Goal: Task Accomplishment & Management: Complete application form

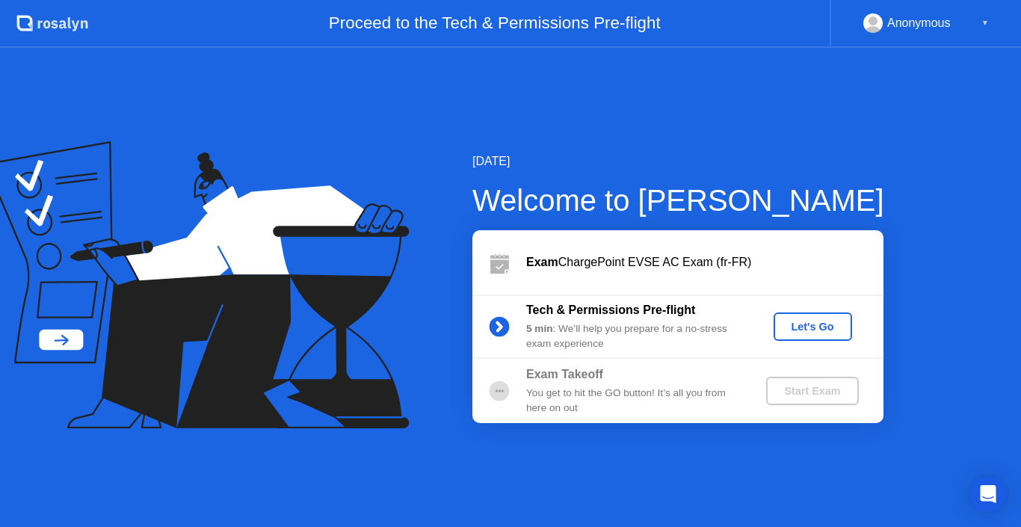
click at [822, 321] on div "Let's Go" at bounding box center [813, 327] width 67 height 12
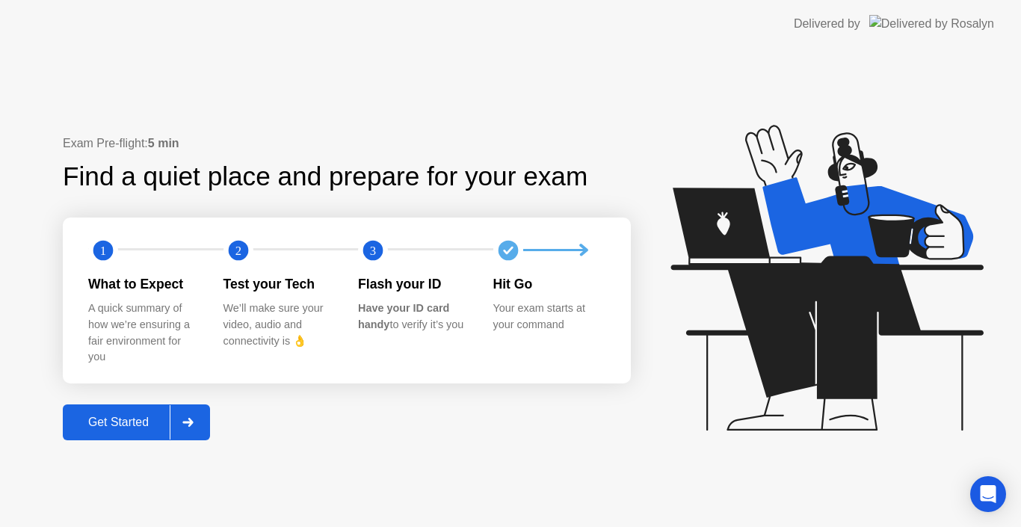
click at [190, 420] on icon at bounding box center [187, 422] width 11 height 9
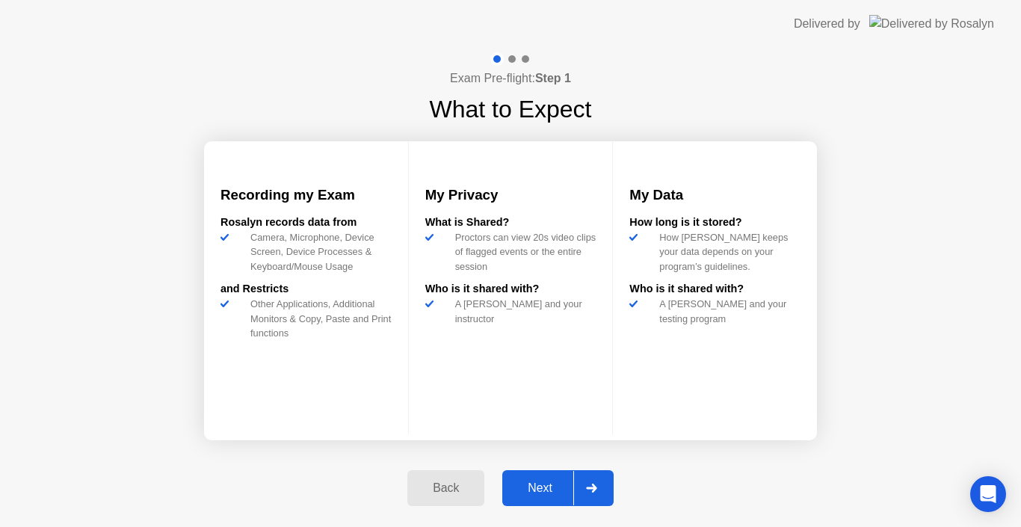
click at [537, 484] on div "Next" at bounding box center [540, 487] width 67 height 13
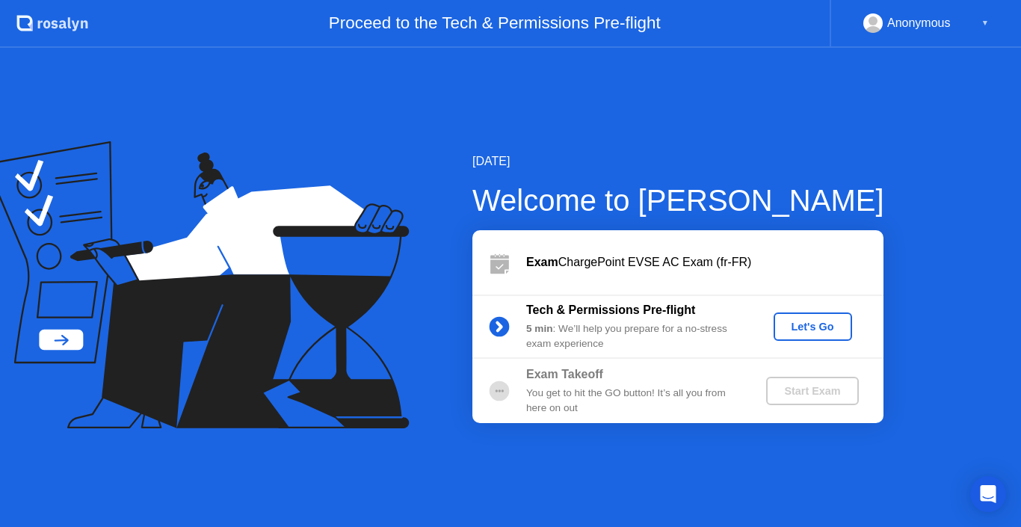
click at [801, 328] on div "Let's Go" at bounding box center [813, 327] width 67 height 12
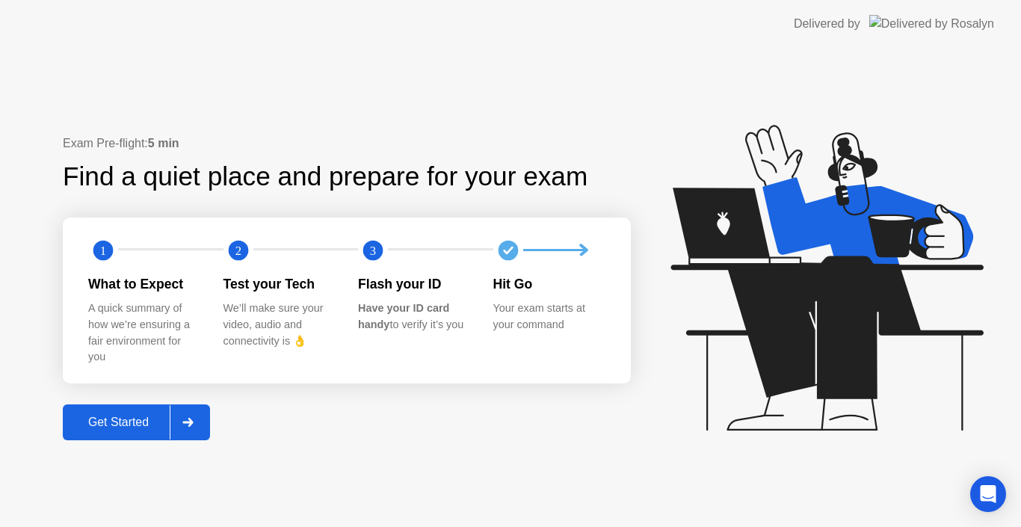
click at [114, 418] on div "Get Started" at bounding box center [118, 422] width 102 height 13
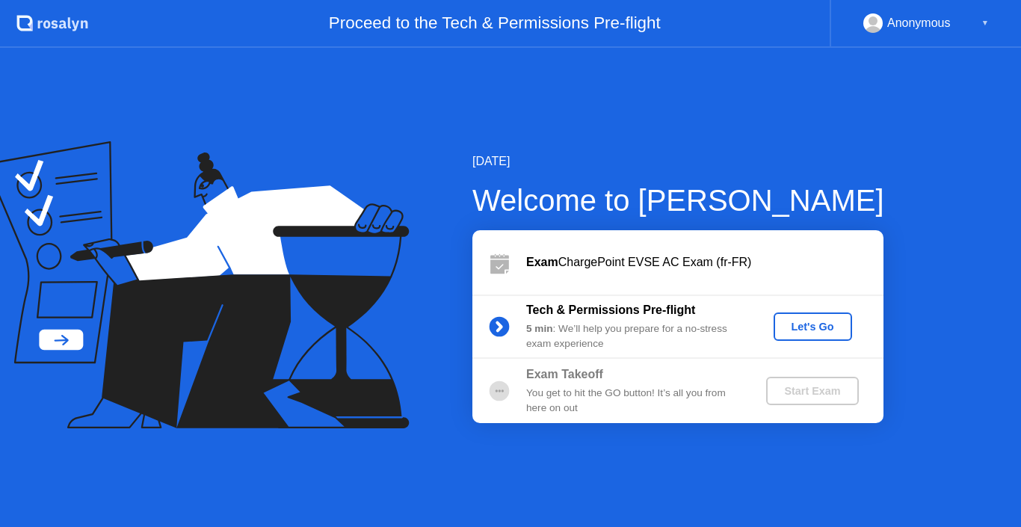
click at [821, 321] on div "Let's Go" at bounding box center [813, 327] width 67 height 12
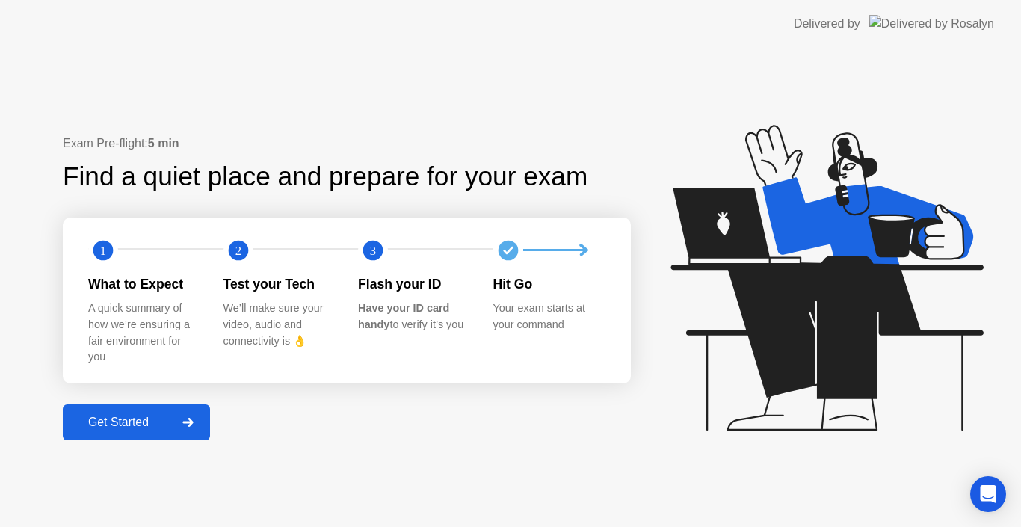
click at [200, 413] on div at bounding box center [188, 422] width 36 height 34
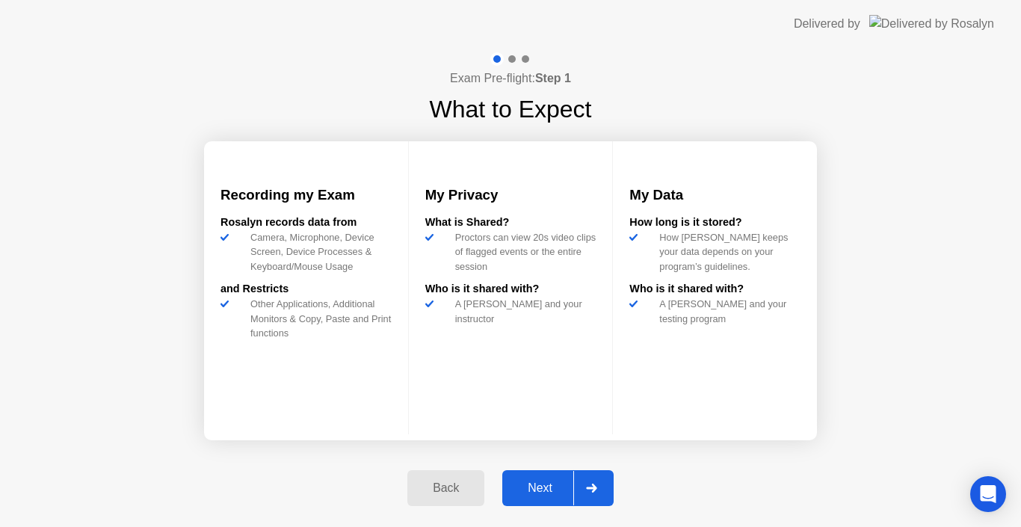
click at [543, 482] on div "Next" at bounding box center [540, 487] width 67 height 13
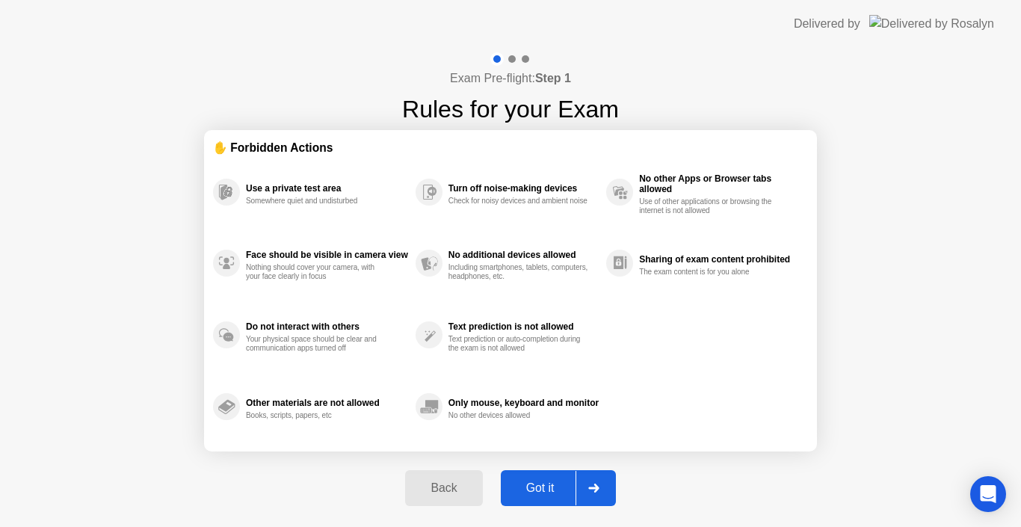
click at [553, 488] on div "Got it" at bounding box center [540, 487] width 70 height 13
select select "Available cameras"
select select "Available speakers"
select select "Available microphones"
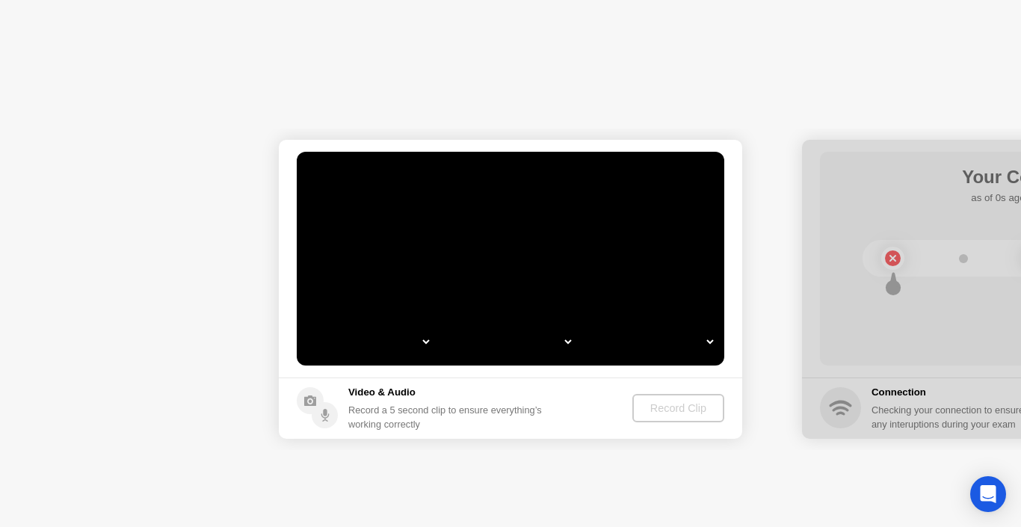
select select "**********"
select select "*******"
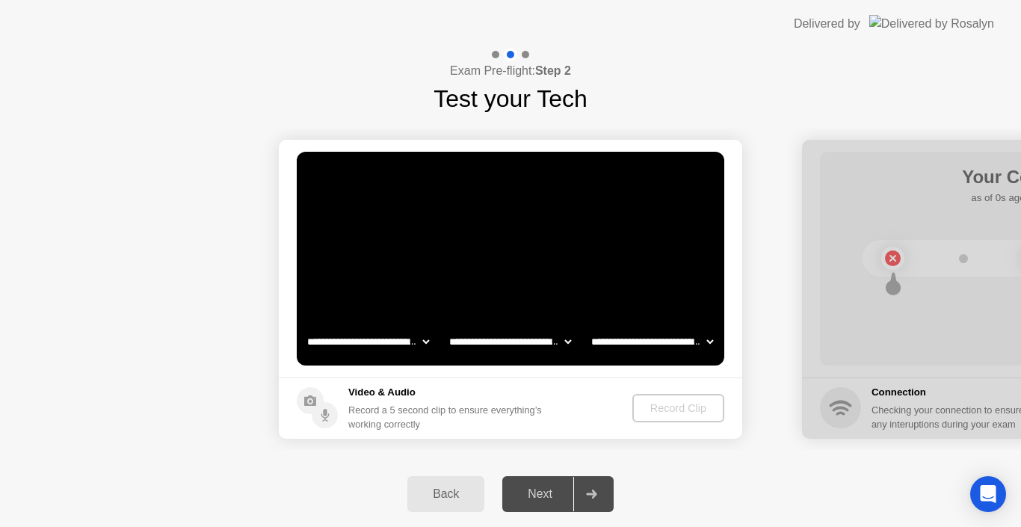
drag, startPoint x: 939, startPoint y: 147, endPoint x: 887, endPoint y: 150, distance: 52.4
click at [887, 150] on div at bounding box center [1033, 289] width 463 height 299
click at [424, 339] on select "**********" at bounding box center [368, 342] width 128 height 30
click at [304, 327] on select "**********" at bounding box center [368, 342] width 128 height 30
click at [418, 342] on select "**********" at bounding box center [368, 342] width 128 height 30
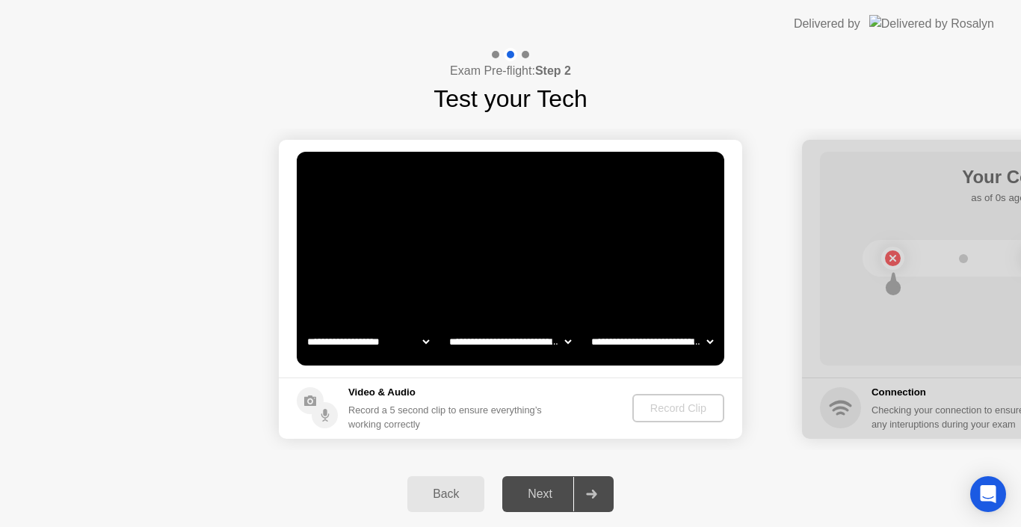
select select "**********"
click at [304, 327] on select "**********" at bounding box center [368, 342] width 128 height 30
click at [568, 339] on select "**********" at bounding box center [510, 342] width 128 height 30
click at [446, 327] on select "**********" at bounding box center [510, 342] width 128 height 30
click at [703, 341] on select "**********" at bounding box center [652, 342] width 128 height 30
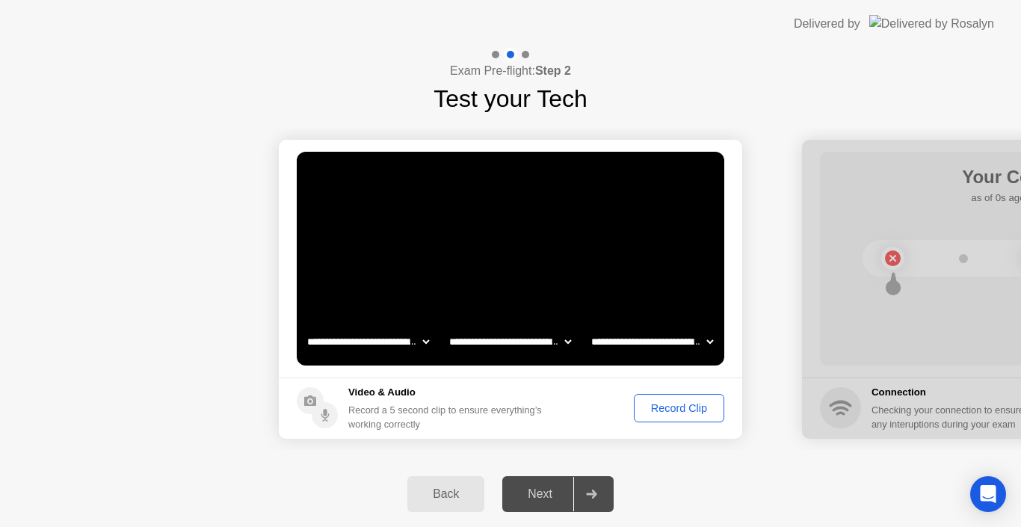
click at [588, 327] on select "**********" at bounding box center [652, 342] width 128 height 30
click at [677, 409] on div "Record Clip" at bounding box center [679, 408] width 80 height 12
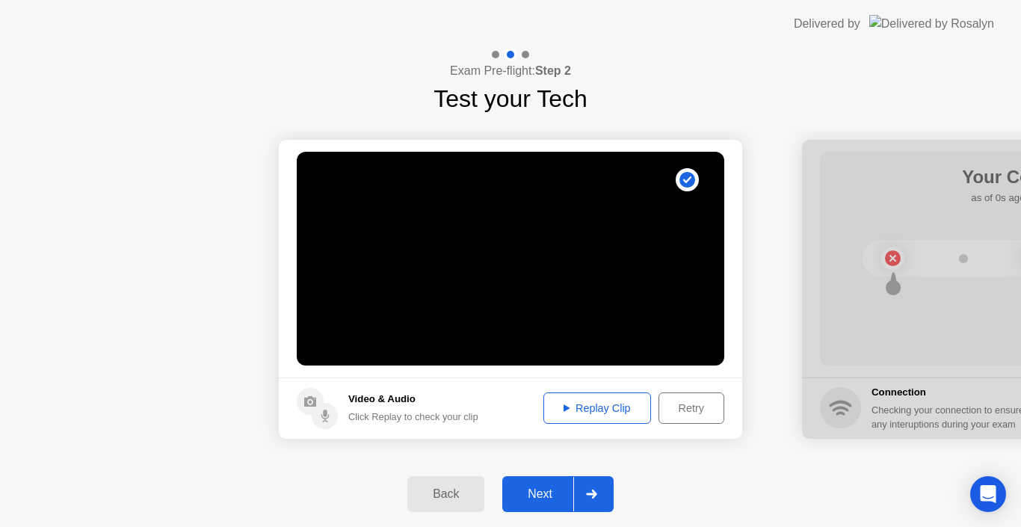
click at [593, 405] on div "Replay Clip" at bounding box center [597, 408] width 97 height 12
click at [537, 491] on div "Next" at bounding box center [540, 493] width 67 height 13
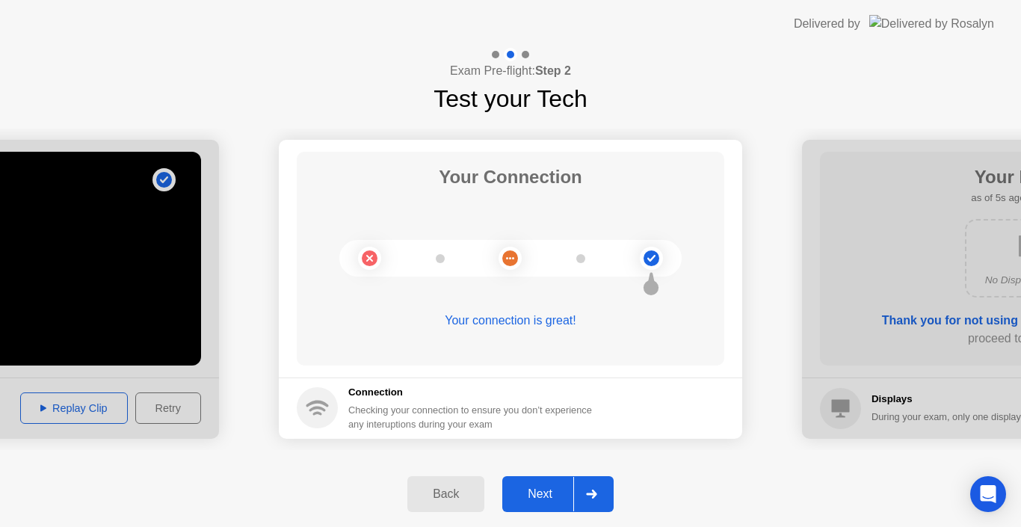
click at [546, 488] on div "Next" at bounding box center [540, 493] width 67 height 13
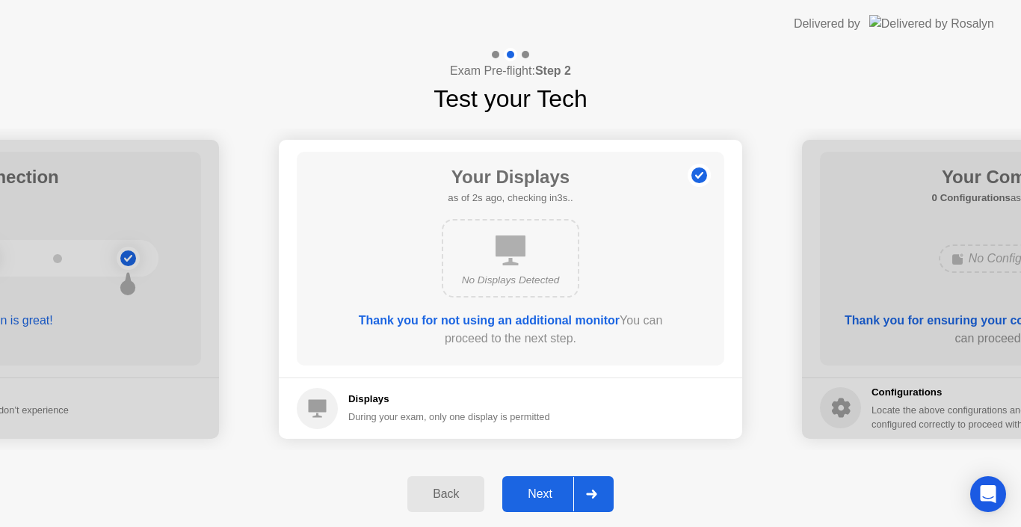
click at [546, 488] on div "Next" at bounding box center [540, 493] width 67 height 13
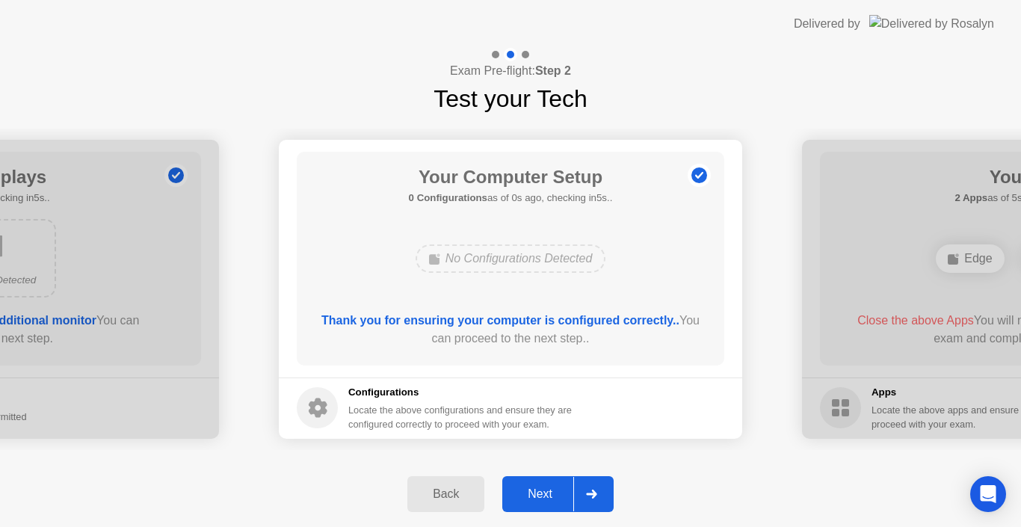
click at [453, 255] on div "No Configurations Detected" at bounding box center [511, 258] width 191 height 28
click at [475, 255] on div "No Configurations Detected" at bounding box center [511, 258] width 191 height 28
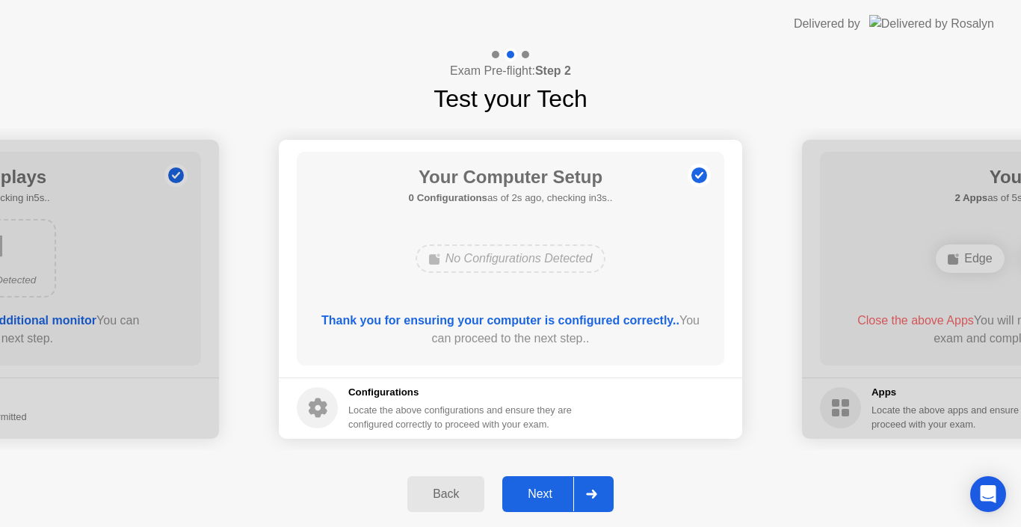
click at [442, 259] on div "No Configurations Detected" at bounding box center [511, 258] width 191 height 28
click at [442, 258] on div "No Configurations Detected" at bounding box center [511, 258] width 191 height 28
drag, startPoint x: 354, startPoint y: 315, endPoint x: 650, endPoint y: 330, distance: 297.1
click at [650, 330] on div "Thank you for ensuring your computer is configured correctly.. You can proceed …" at bounding box center [510, 330] width 385 height 36
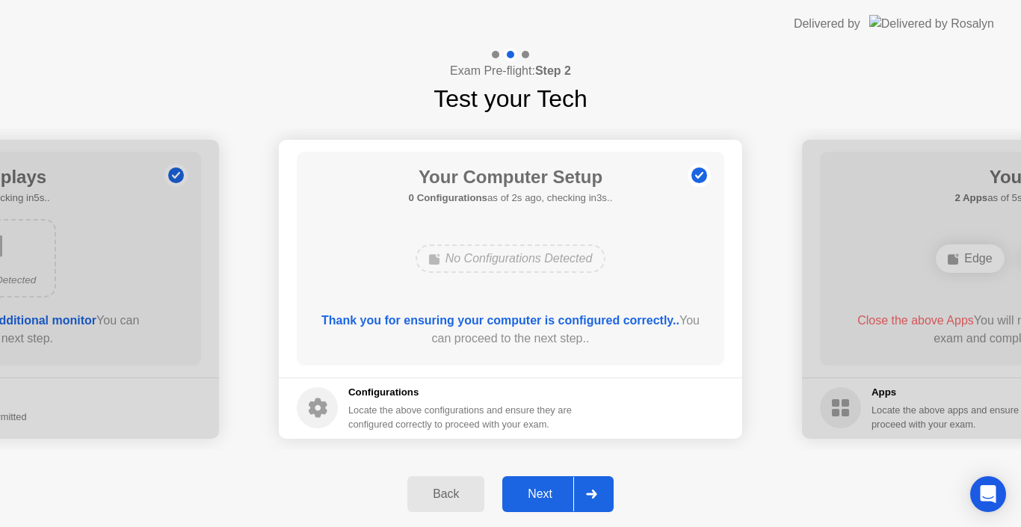
click at [592, 488] on div at bounding box center [591, 494] width 36 height 34
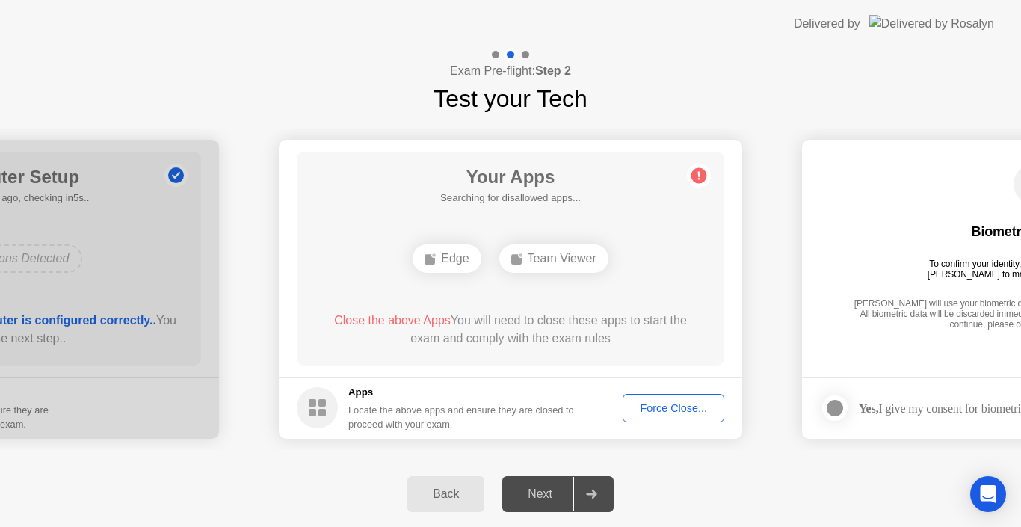
click at [446, 494] on div "Back" at bounding box center [446, 493] width 68 height 13
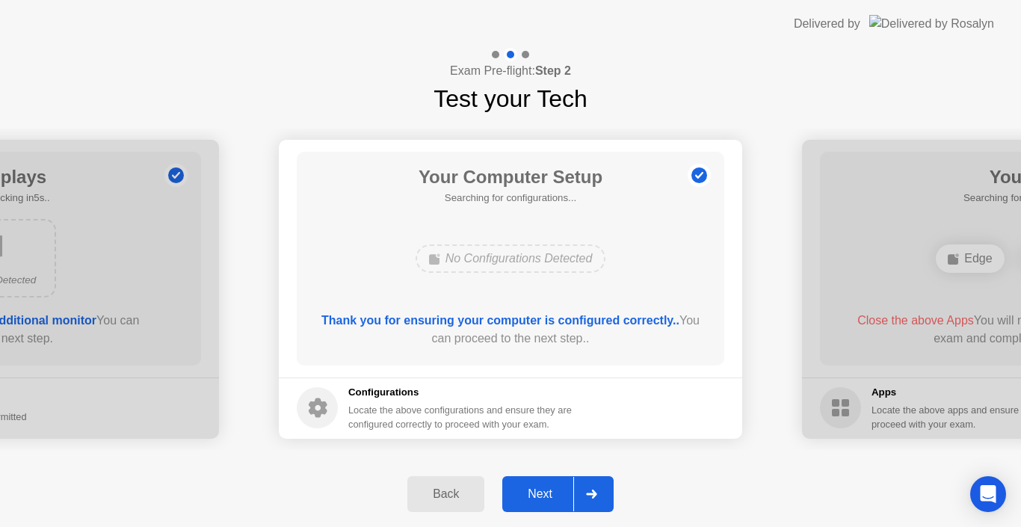
click at [510, 388] on h5 "Configurations" at bounding box center [461, 392] width 226 height 15
click at [517, 320] on b "Thank you for ensuring your computer is configured correctly.." at bounding box center [500, 320] width 358 height 13
drag, startPoint x: 464, startPoint y: 194, endPoint x: 604, endPoint y: 392, distance: 242.4
click at [604, 392] on app-configurations "Your Computer Setup 0 Configurations as of 2s ago, checking in3s.. No Configura…" at bounding box center [510, 289] width 463 height 299
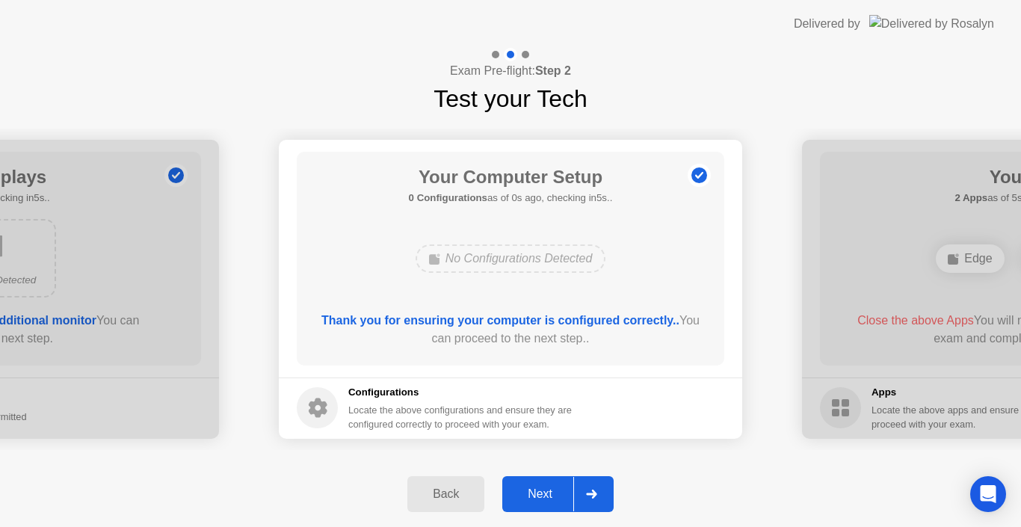
drag, startPoint x: 347, startPoint y: 410, endPoint x: 703, endPoint y: 420, distance: 355.9
click at [703, 420] on footer "Configurations Locate the above configurations and ensure they are configured c…" at bounding box center [510, 407] width 463 height 61
click at [434, 323] on b "Thank you for ensuring your computer is configured correctly.." at bounding box center [500, 320] width 358 height 13
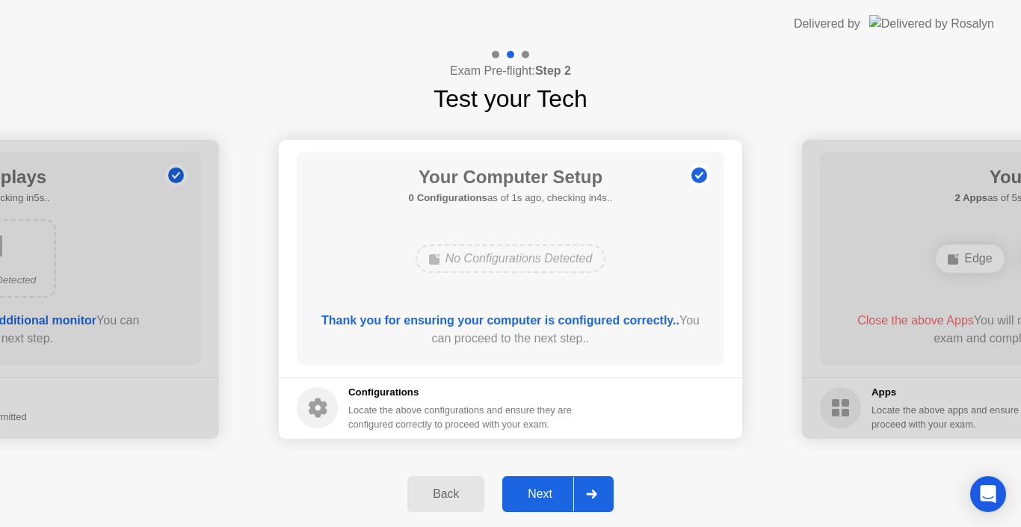
click at [434, 323] on b "Thank you for ensuring your computer is configured correctly.." at bounding box center [500, 320] width 358 height 13
click at [548, 275] on div "No Configurations Detected" at bounding box center [510, 258] width 342 height 40
click at [547, 274] on div "No Configurations Detected" at bounding box center [510, 258] width 342 height 40
click at [546, 274] on div "No Configurations Detected" at bounding box center [510, 258] width 342 height 40
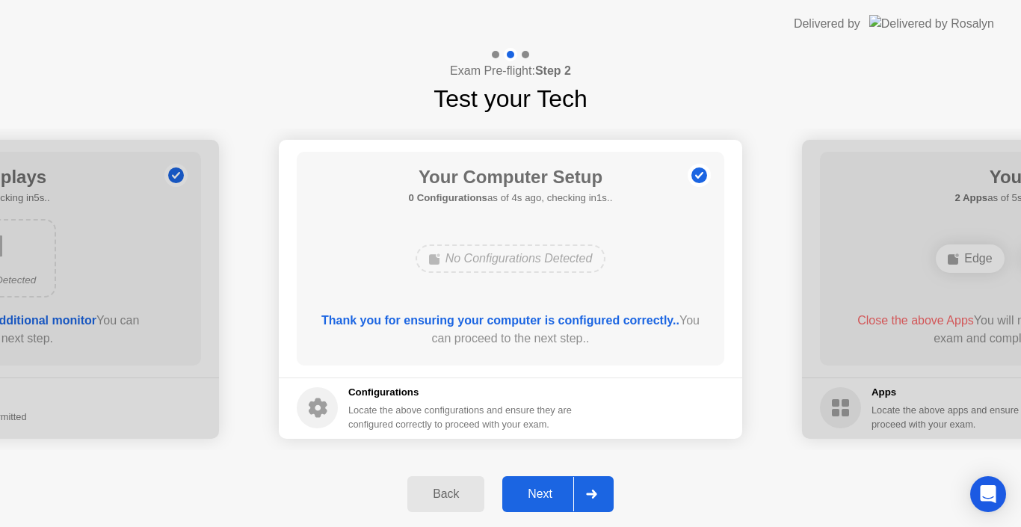
click at [546, 274] on div "No Configurations Detected" at bounding box center [510, 258] width 342 height 40
click at [458, 493] on div "Back" at bounding box center [446, 493] width 68 height 13
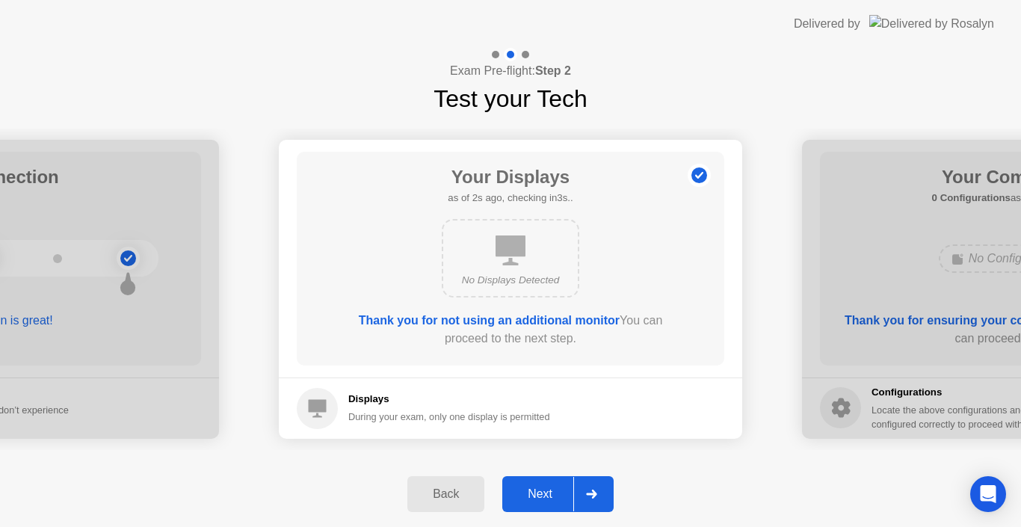
click at [589, 492] on icon at bounding box center [591, 494] width 11 height 9
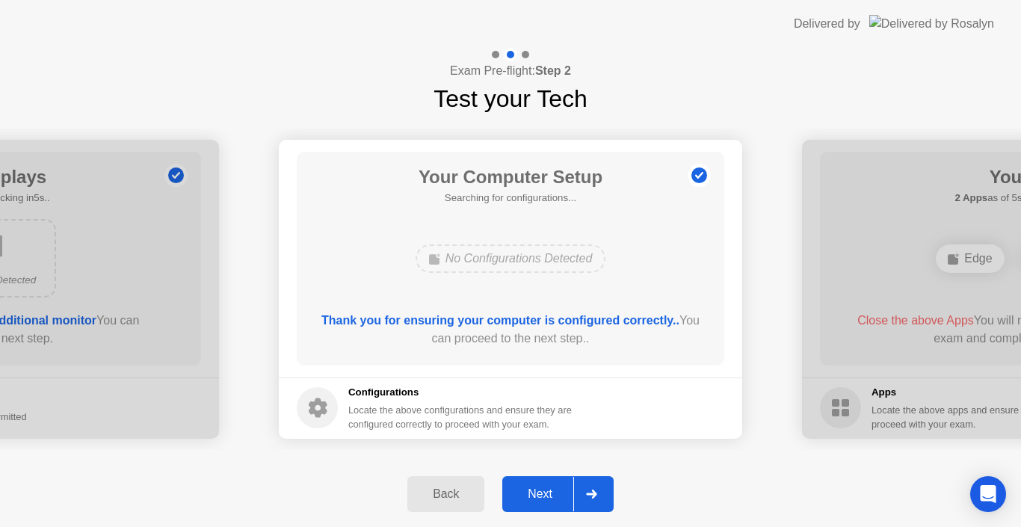
click at [589, 492] on icon at bounding box center [591, 494] width 11 height 9
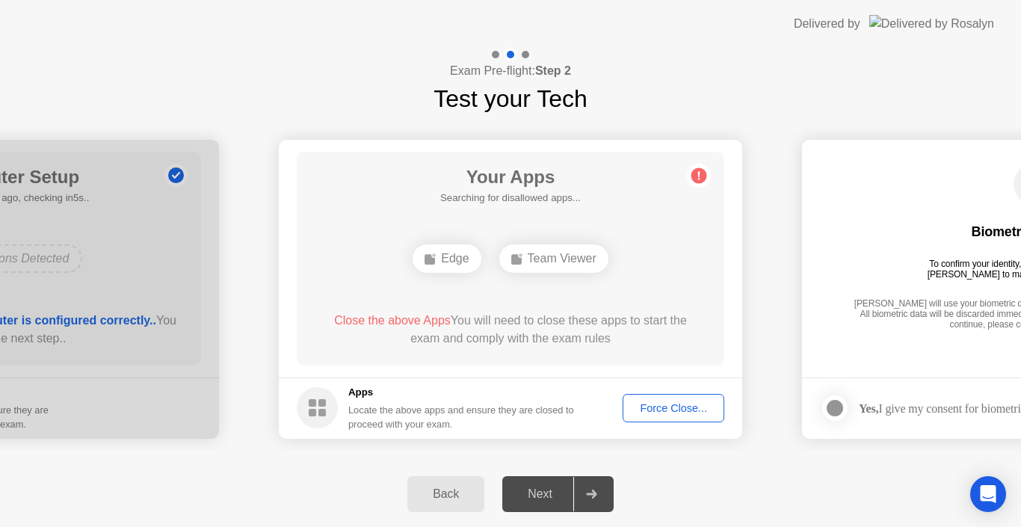
click at [431, 414] on div "Locate the above apps and ensure they are closed to proceed with your exam." at bounding box center [461, 417] width 226 height 28
click at [338, 407] on div "Apps Locate the above apps and ensure they are closed to proceed with your exam." at bounding box center [436, 408] width 278 height 46
click at [575, 263] on div "Team Viewer" at bounding box center [553, 258] width 109 height 28
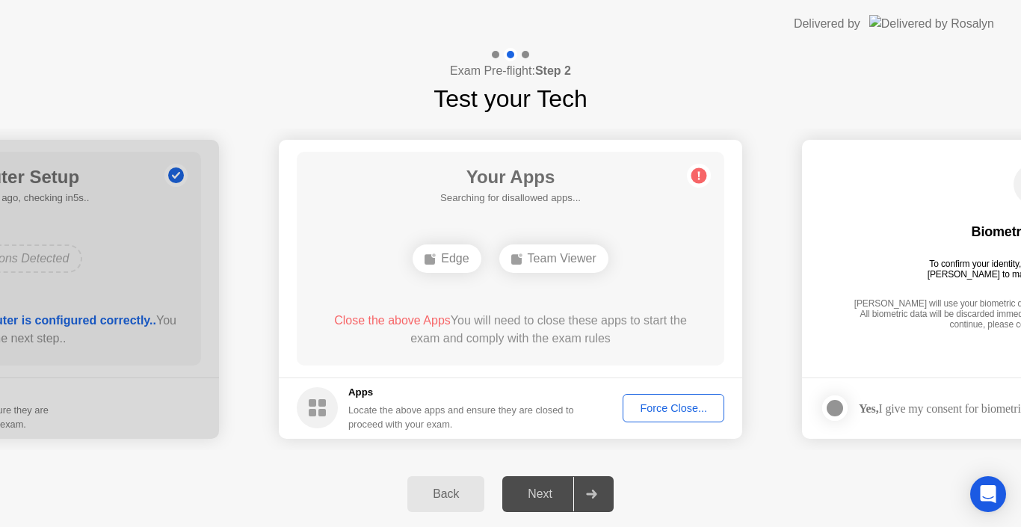
click at [575, 263] on div "Team Viewer" at bounding box center [553, 258] width 109 height 28
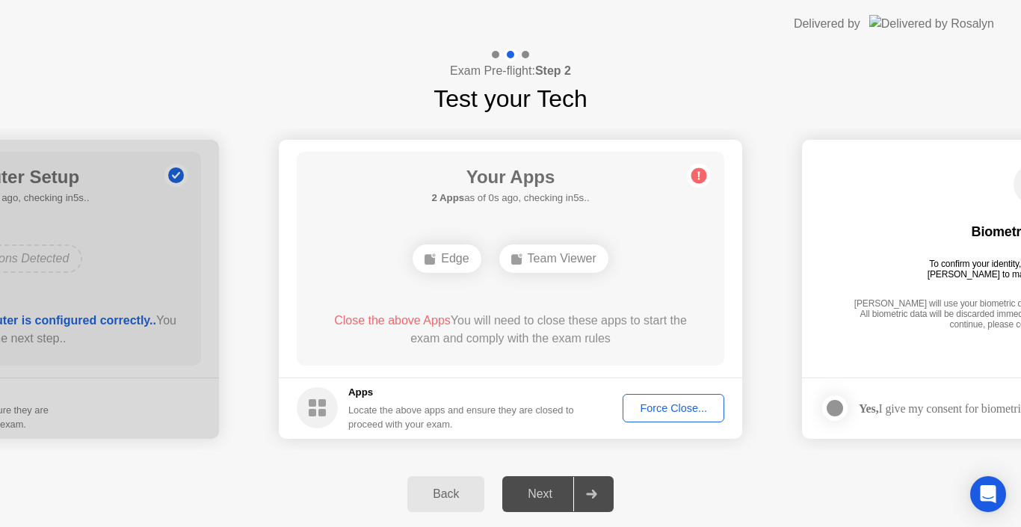
click at [575, 263] on div "Team Viewer" at bounding box center [553, 258] width 109 height 28
click at [577, 378] on footer "Apps Locate the above apps and ensure they are closed to proceed with your exam…" at bounding box center [510, 407] width 463 height 61
click at [576, 377] on footer "Apps Locate the above apps and ensure they are closed to proceed with your exam…" at bounding box center [510, 407] width 463 height 61
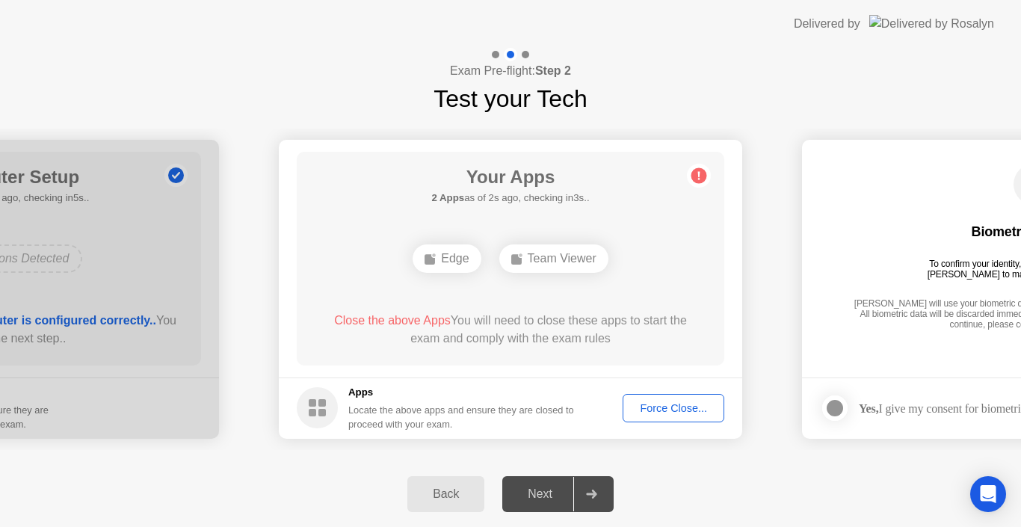
click at [575, 377] on footer "Apps Locate the above apps and ensure they are closed to proceed with your exam…" at bounding box center [510, 407] width 463 height 61
click at [668, 413] on div "Force Close..." at bounding box center [673, 408] width 91 height 12
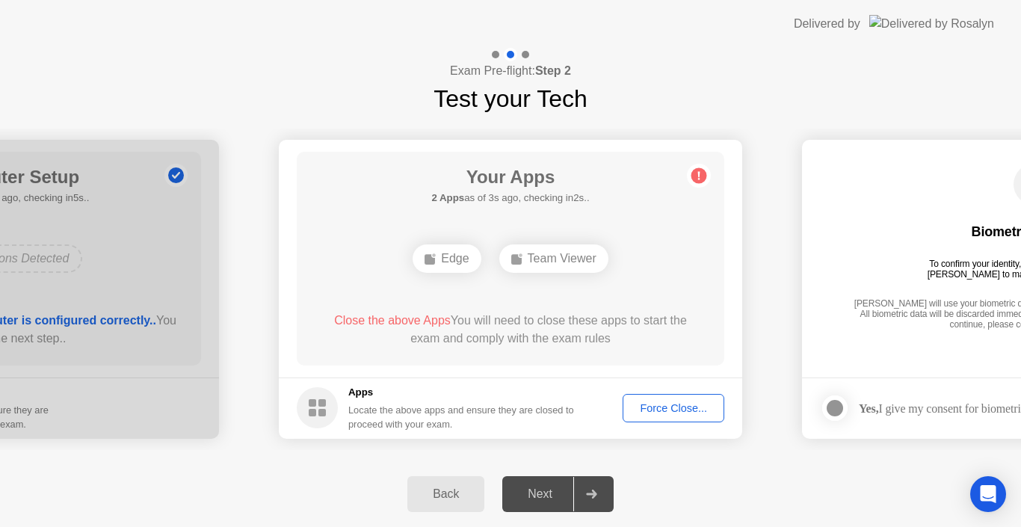
click at [430, 501] on div "Back" at bounding box center [446, 493] width 68 height 13
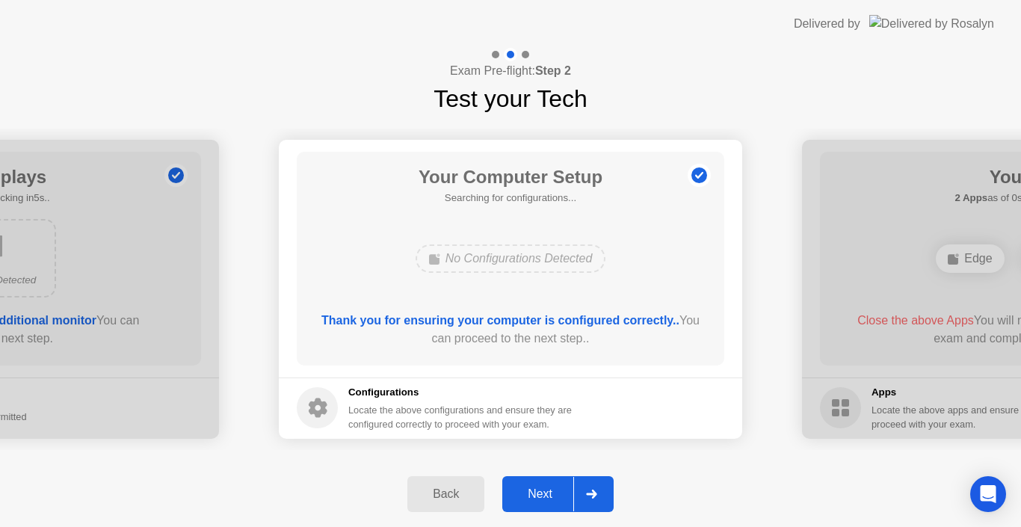
click at [430, 501] on div "Back" at bounding box center [446, 493] width 68 height 13
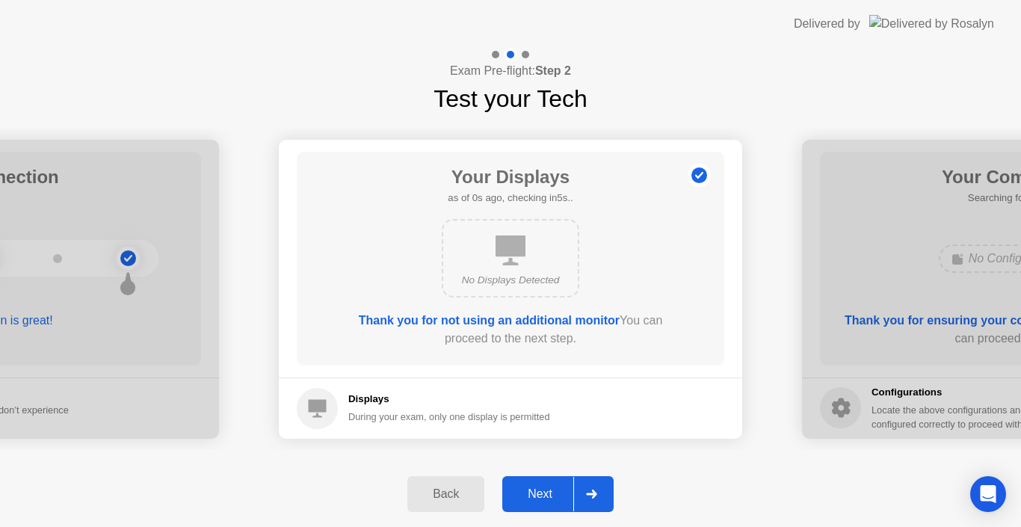
click at [430, 501] on div "Back" at bounding box center [446, 493] width 68 height 13
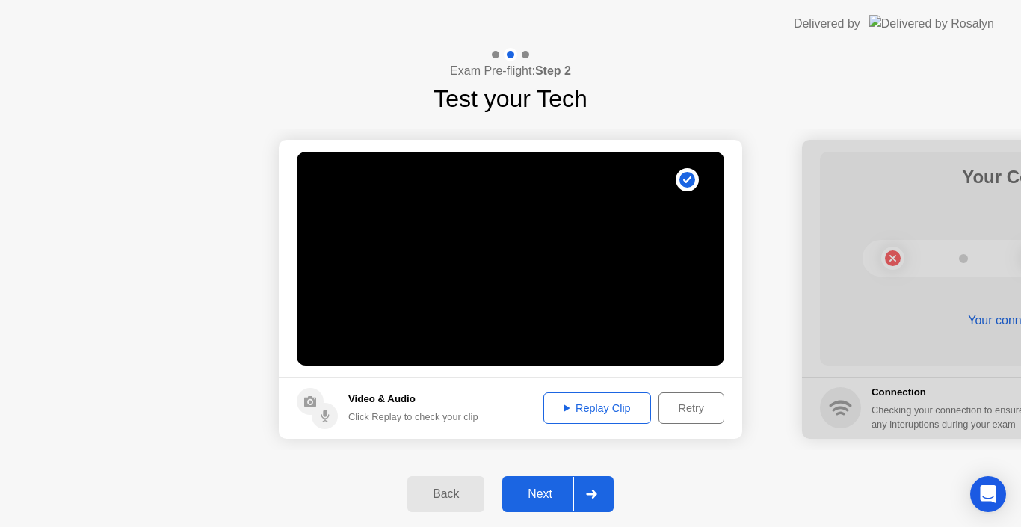
click at [430, 501] on div "Back" at bounding box center [446, 493] width 68 height 13
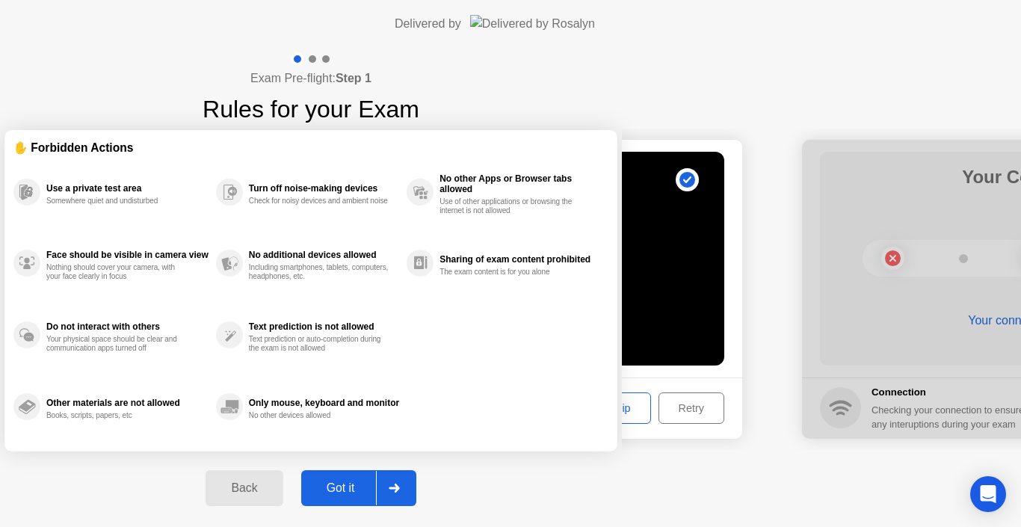
click at [283, 502] on button "Back" at bounding box center [244, 488] width 77 height 36
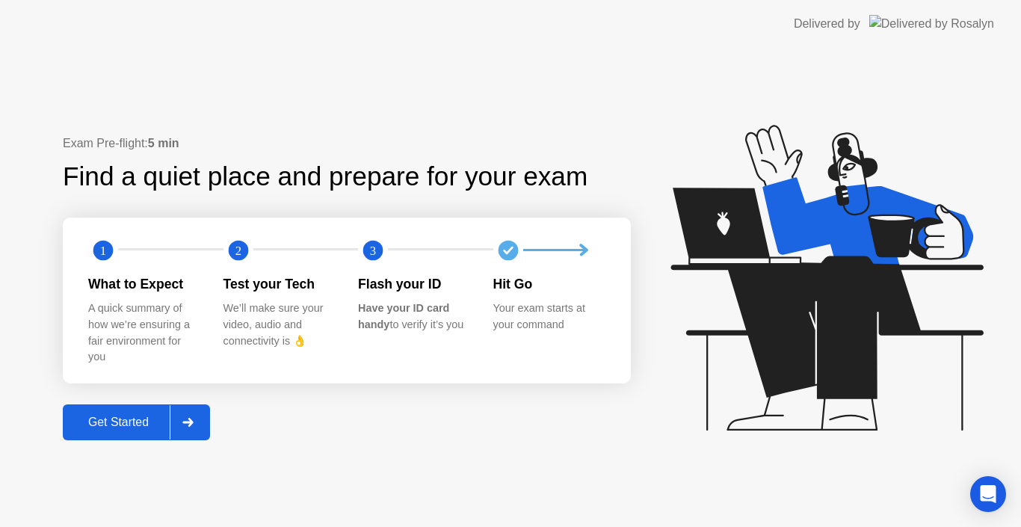
click at [194, 409] on div at bounding box center [188, 422] width 36 height 34
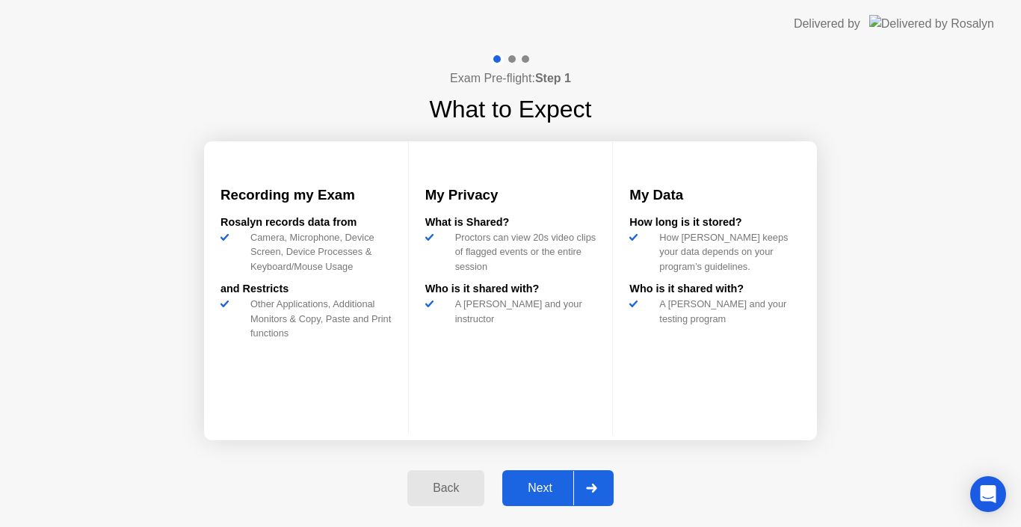
click at [590, 482] on div at bounding box center [591, 488] width 36 height 34
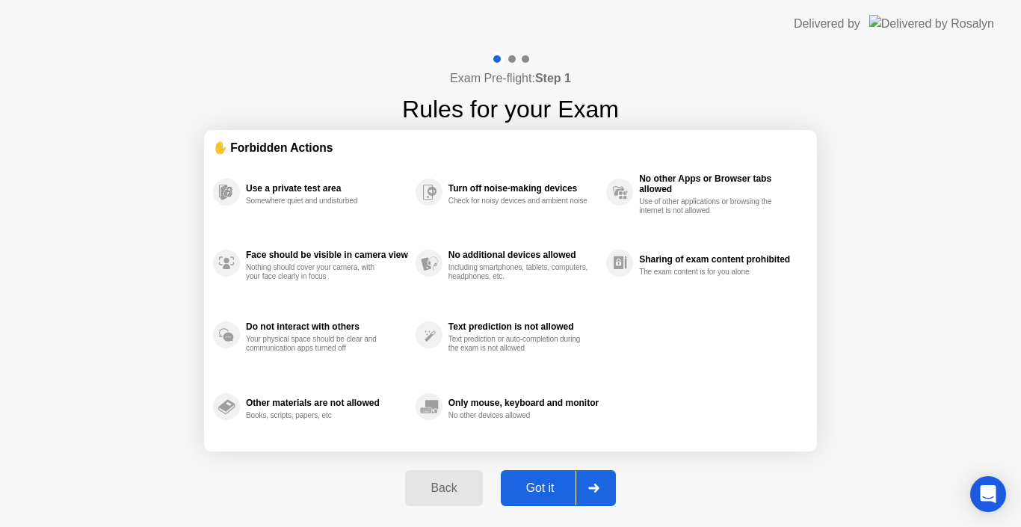
click at [589, 493] on div at bounding box center [593, 488] width 36 height 34
select select "**********"
select select "*******"
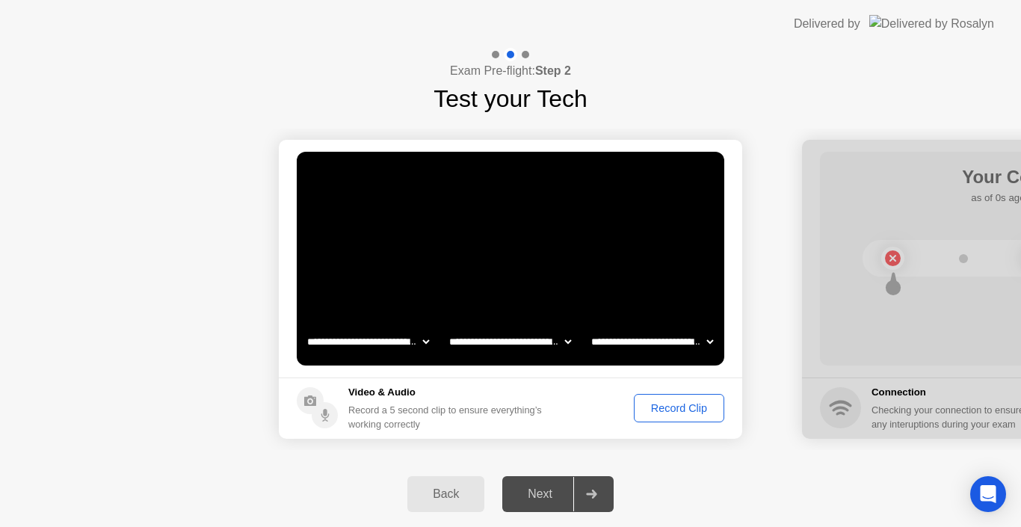
click at [597, 486] on div at bounding box center [591, 494] width 36 height 34
click at [673, 407] on div "Record Clip" at bounding box center [679, 408] width 80 height 12
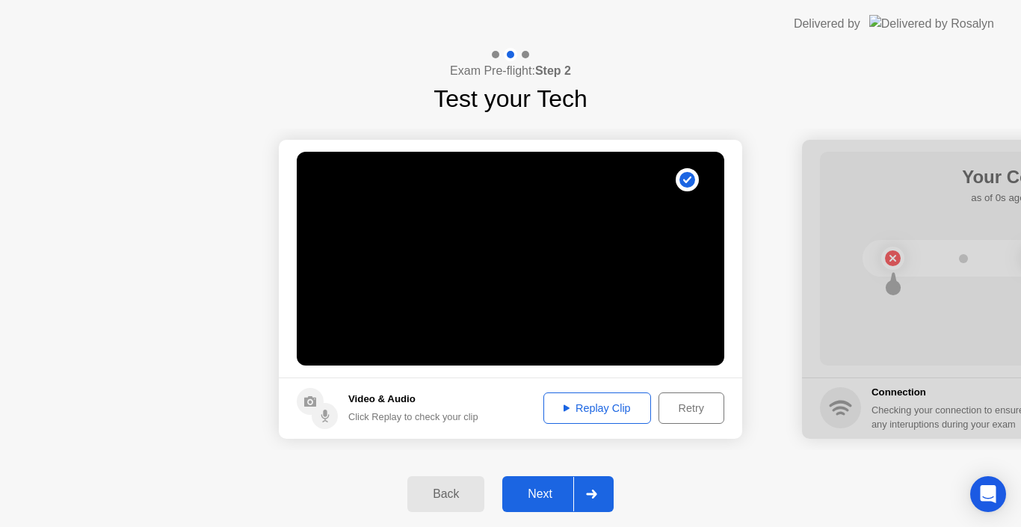
click at [590, 406] on div "Replay Clip" at bounding box center [597, 408] width 97 height 12
click at [591, 487] on div at bounding box center [591, 494] width 36 height 34
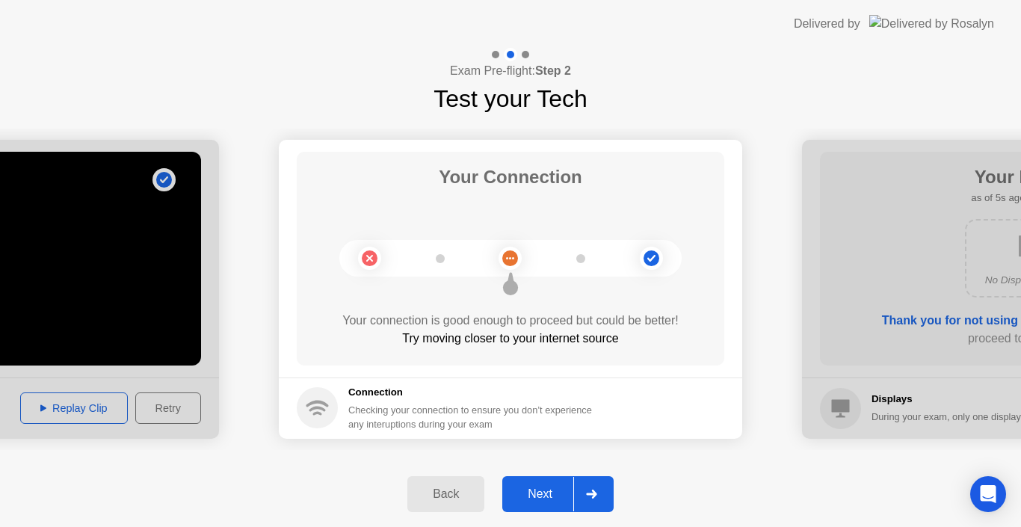
click at [531, 490] on div "Next" at bounding box center [540, 493] width 67 height 13
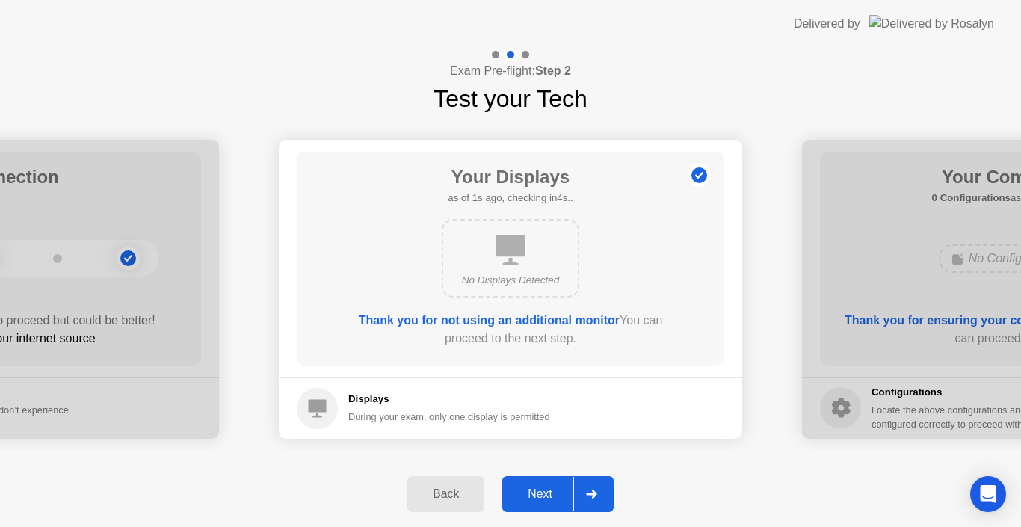
click at [432, 490] on div "Back" at bounding box center [446, 493] width 68 height 13
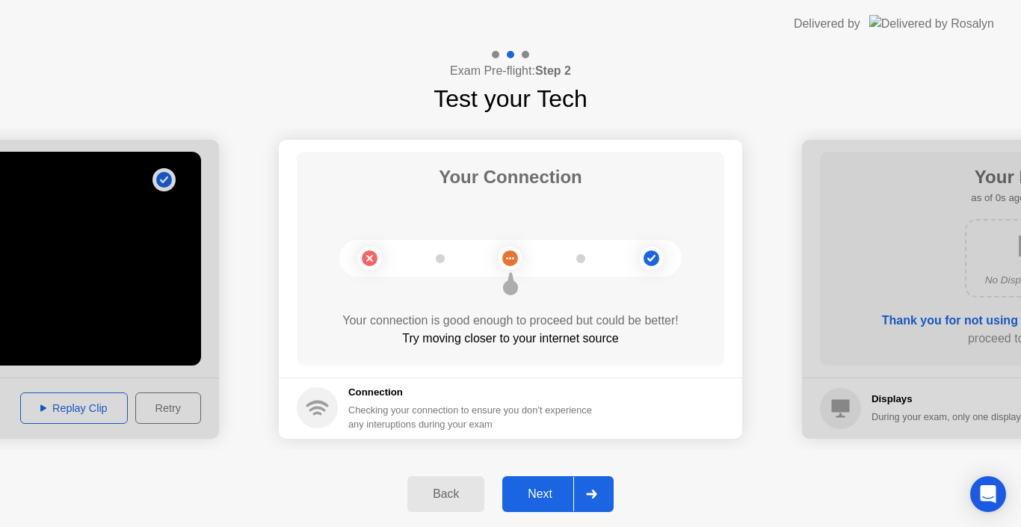
click at [586, 484] on div at bounding box center [591, 494] width 36 height 34
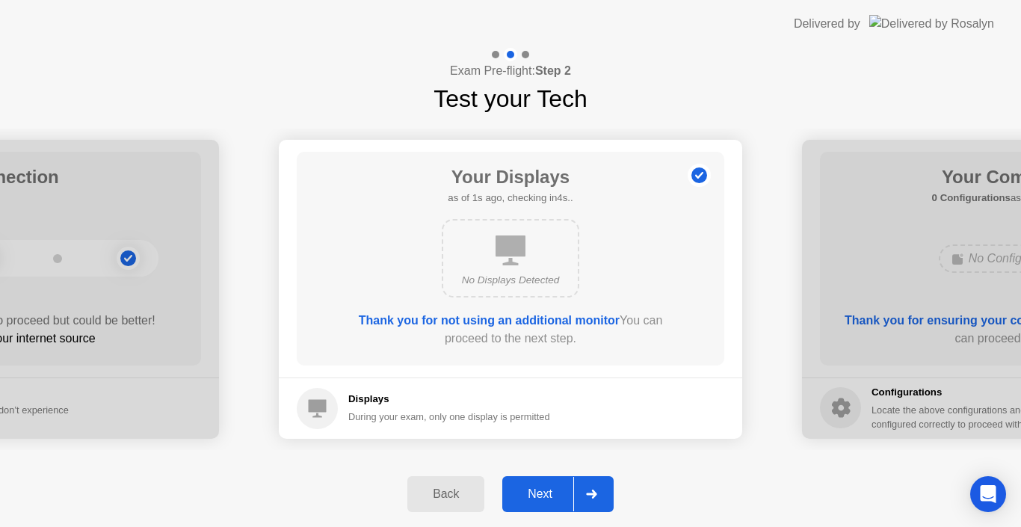
click at [586, 490] on div at bounding box center [591, 494] width 36 height 34
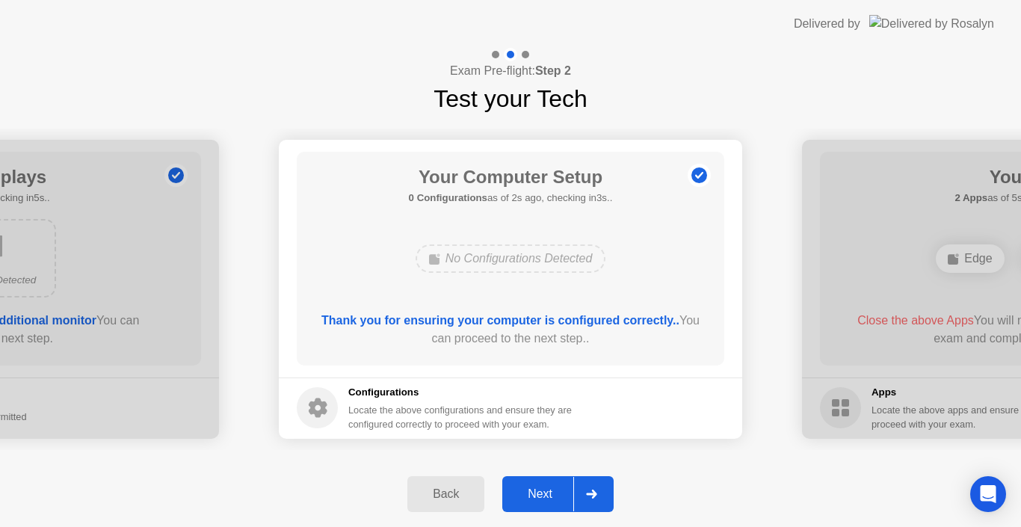
click at [481, 254] on div "No Configurations Detected" at bounding box center [511, 258] width 191 height 28
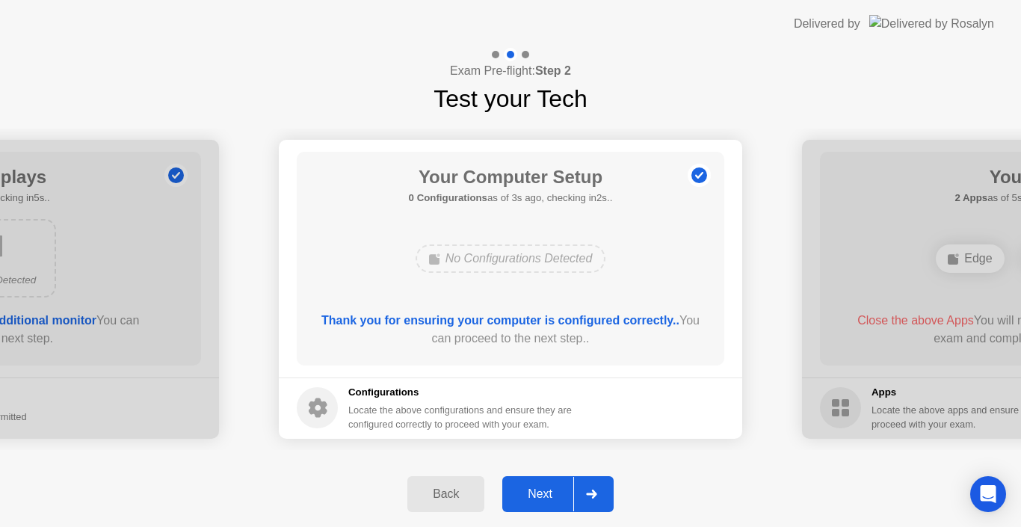
click at [481, 254] on div "No Configurations Detected" at bounding box center [511, 258] width 191 height 28
